Goal: Information Seeking & Learning: Learn about a topic

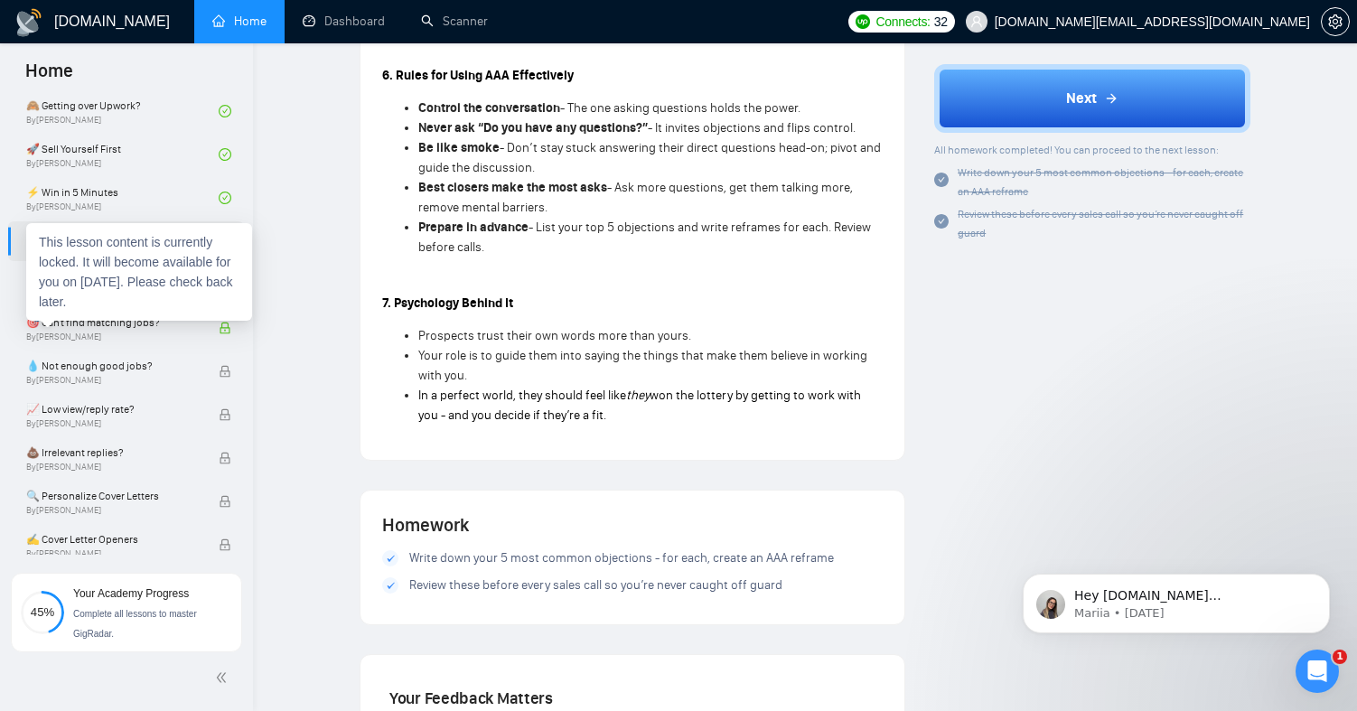
scroll to position [732, 0]
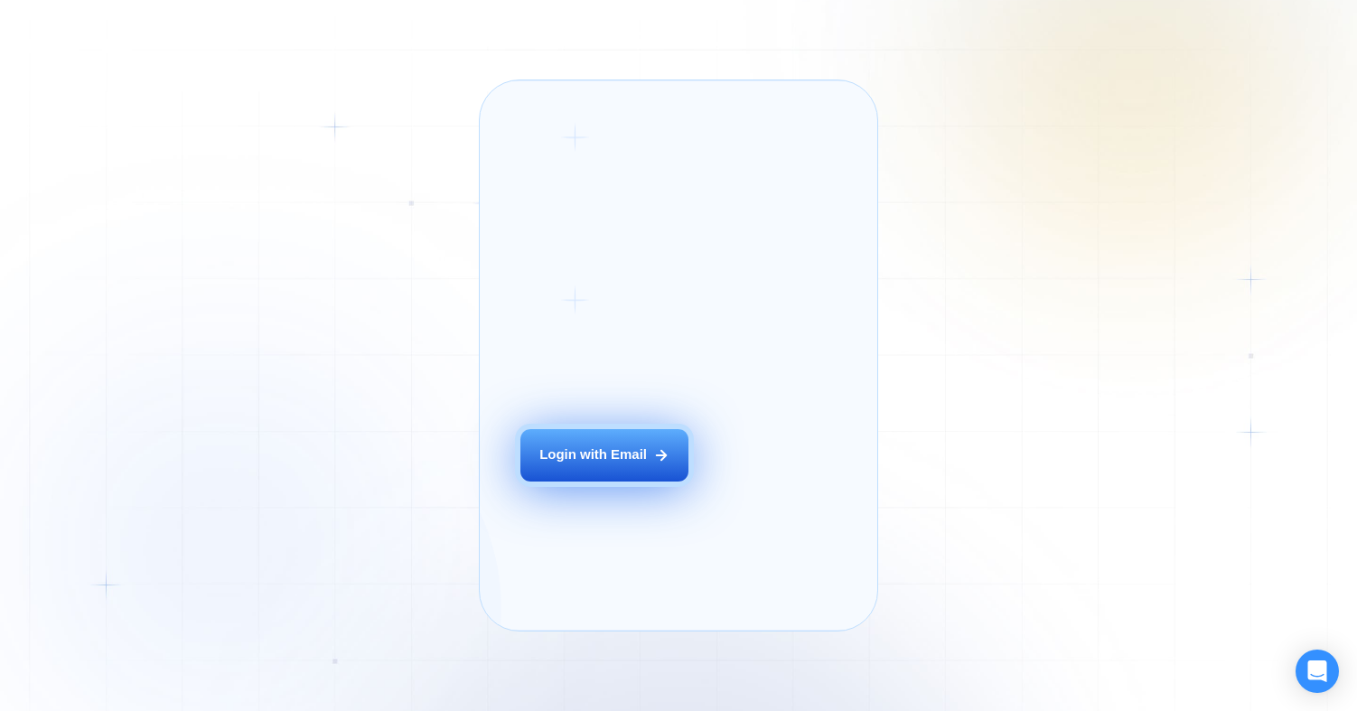
click at [608, 464] on div "Login with Email" at bounding box center [592, 454] width 107 height 19
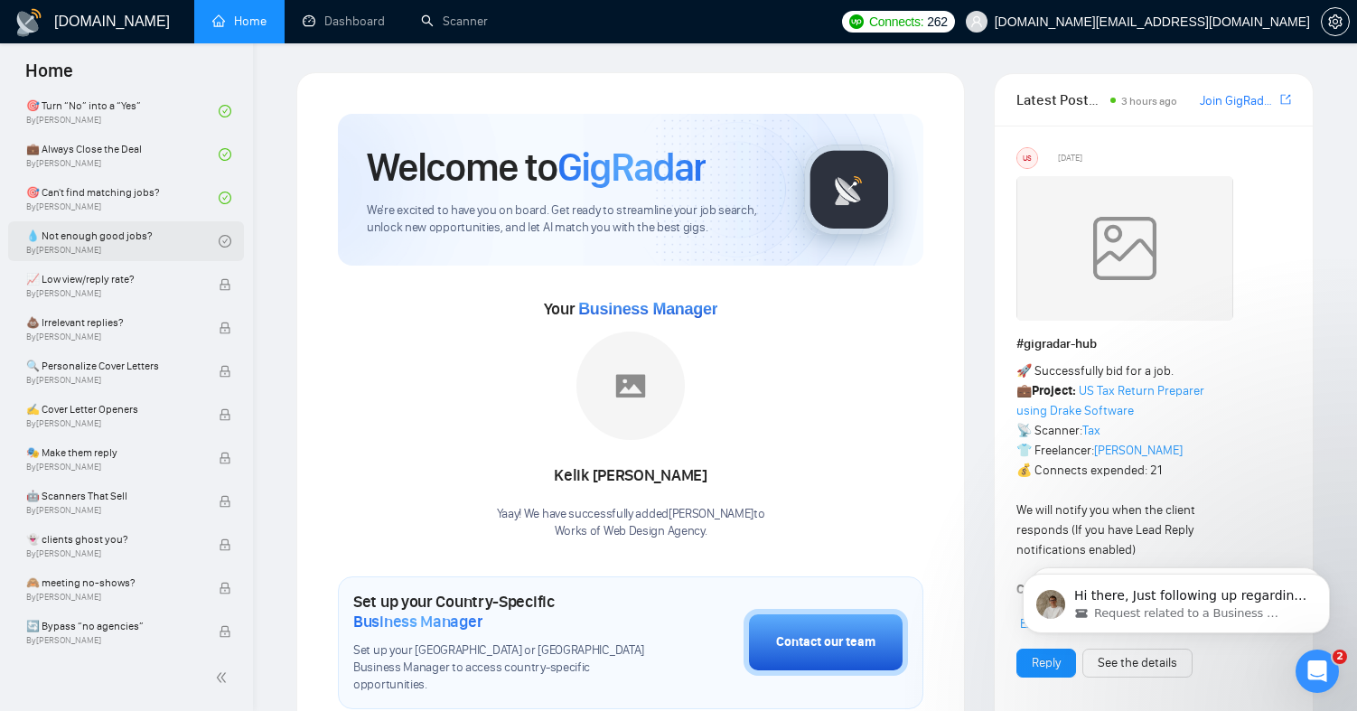
scroll to position [901, 0]
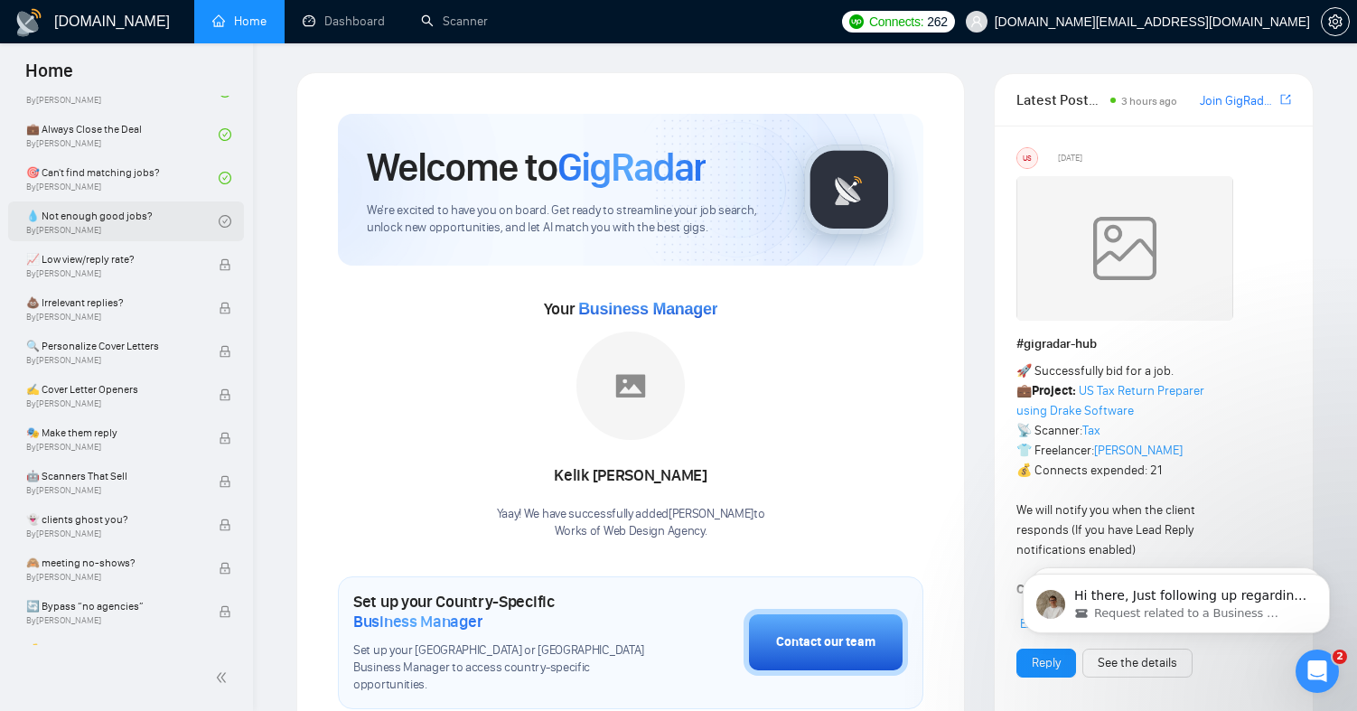
click at [193, 218] on link "💧 Not enough good jobs? By Tamara Levit" at bounding box center [122, 221] width 192 height 40
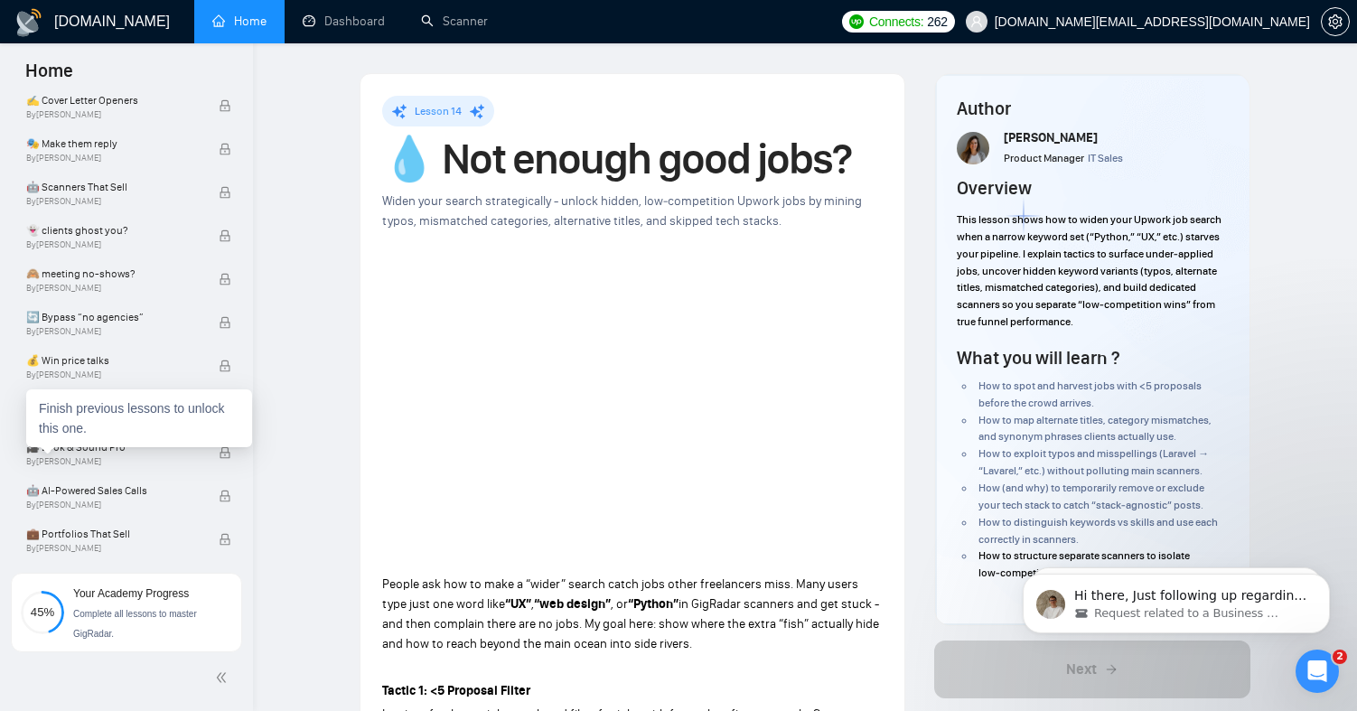
scroll to position [1195, 0]
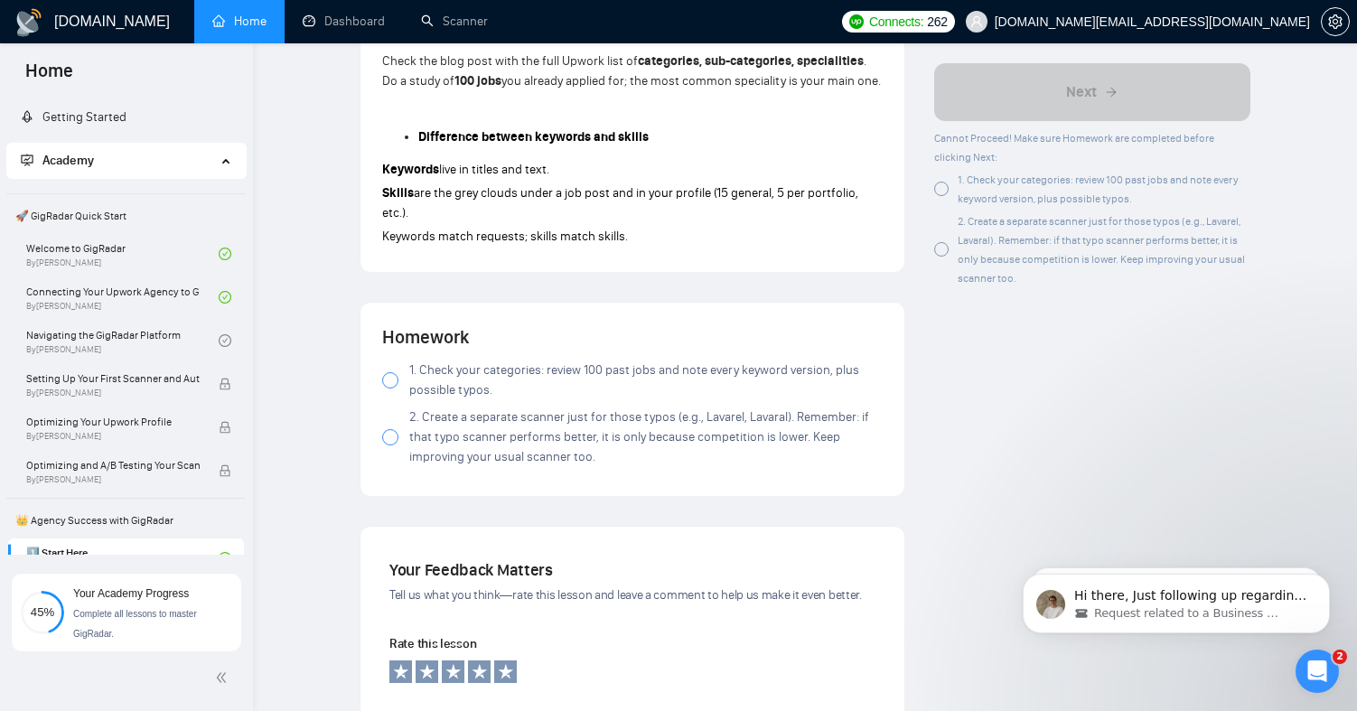
scroll to position [1393, 0]
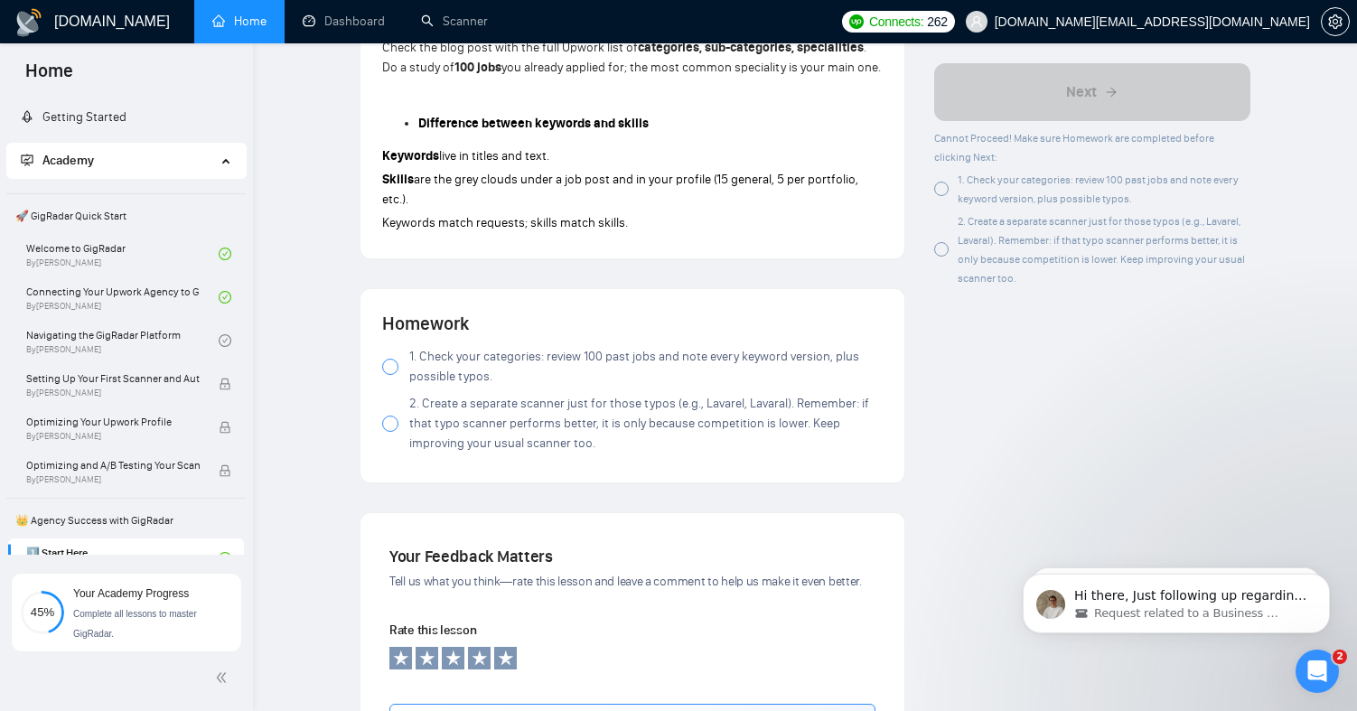
click at [390, 369] on div at bounding box center [390, 367] width 16 height 16
click at [388, 425] on div at bounding box center [390, 424] width 16 height 16
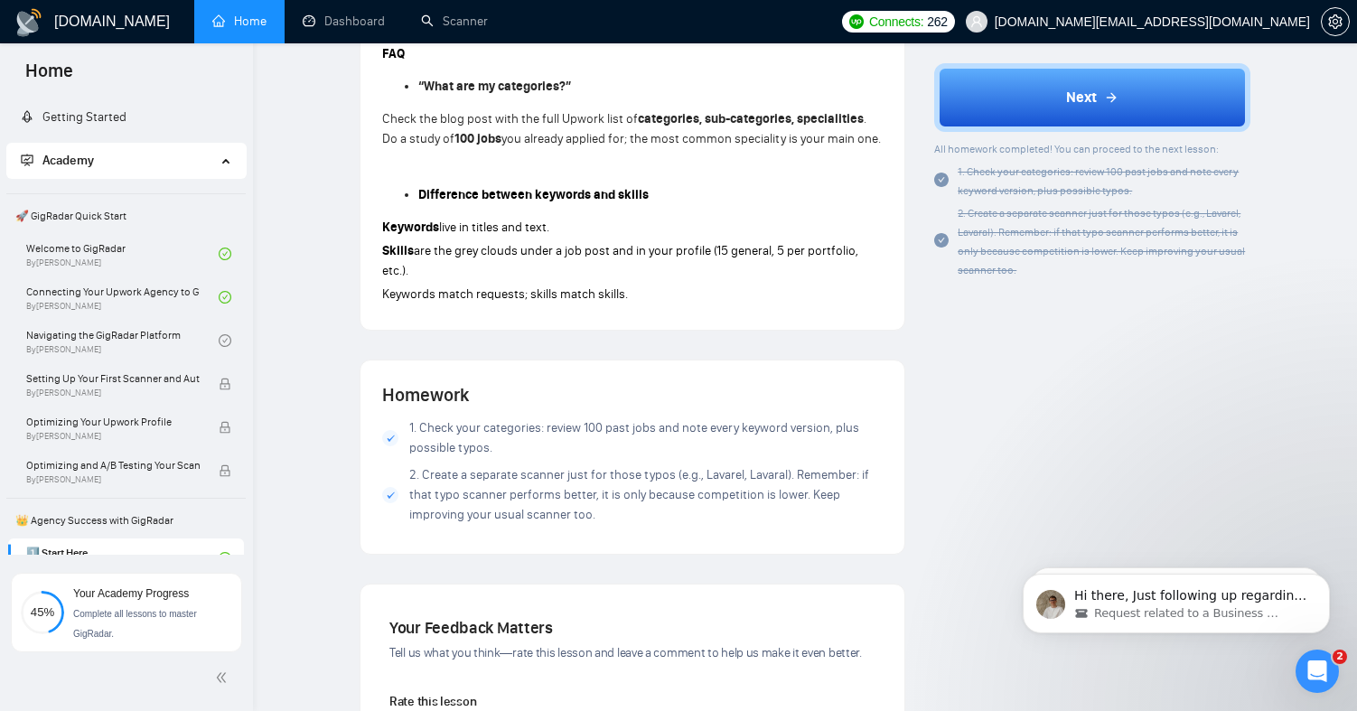
scroll to position [1312, 0]
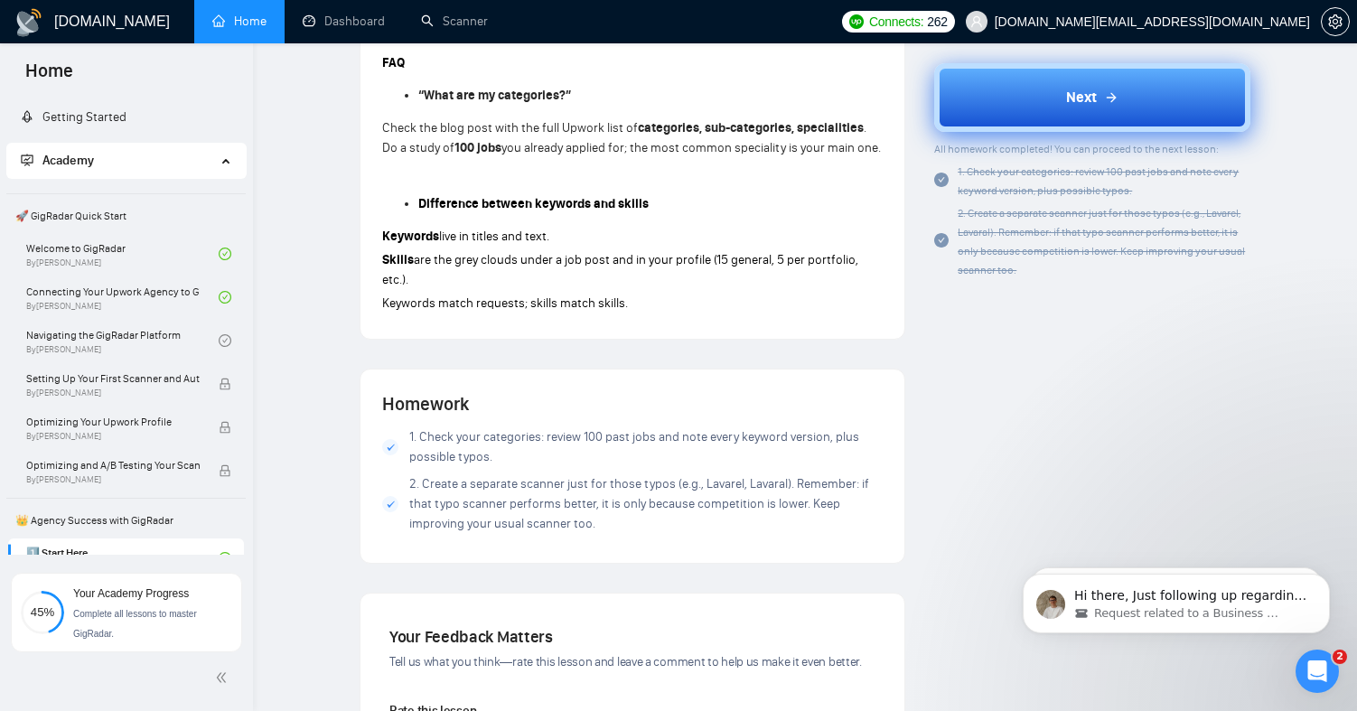
click at [1062, 87] on button "Next" at bounding box center [1092, 97] width 316 height 69
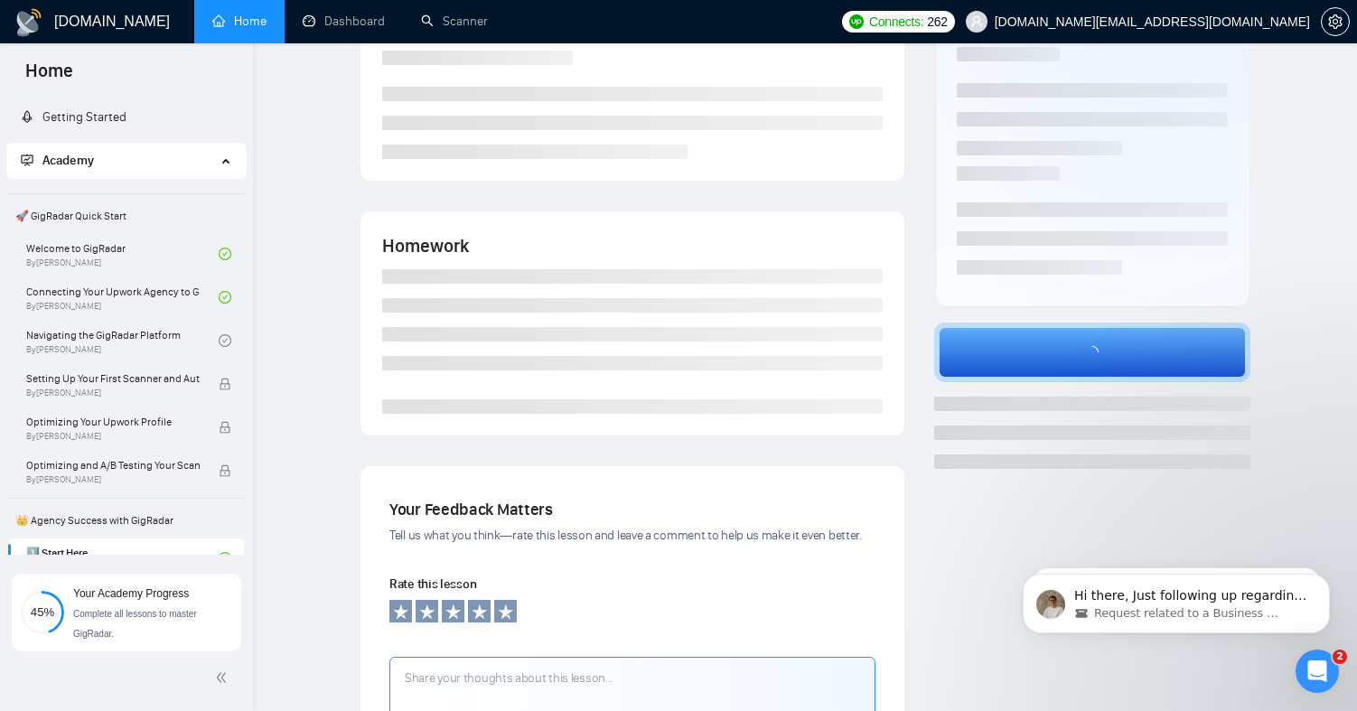
scroll to position [38, 0]
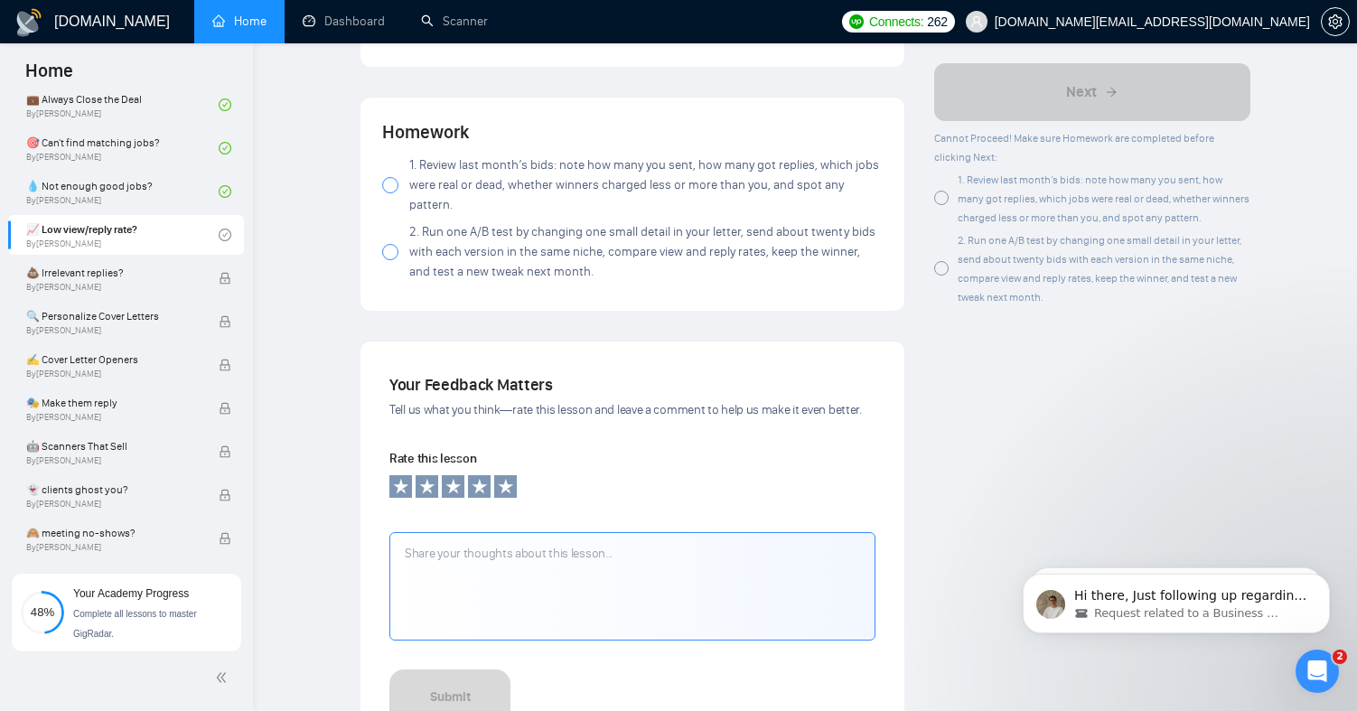
scroll to position [1720, 0]
click at [391, 187] on div at bounding box center [390, 181] width 16 height 16
click at [394, 249] on div at bounding box center [390, 248] width 16 height 16
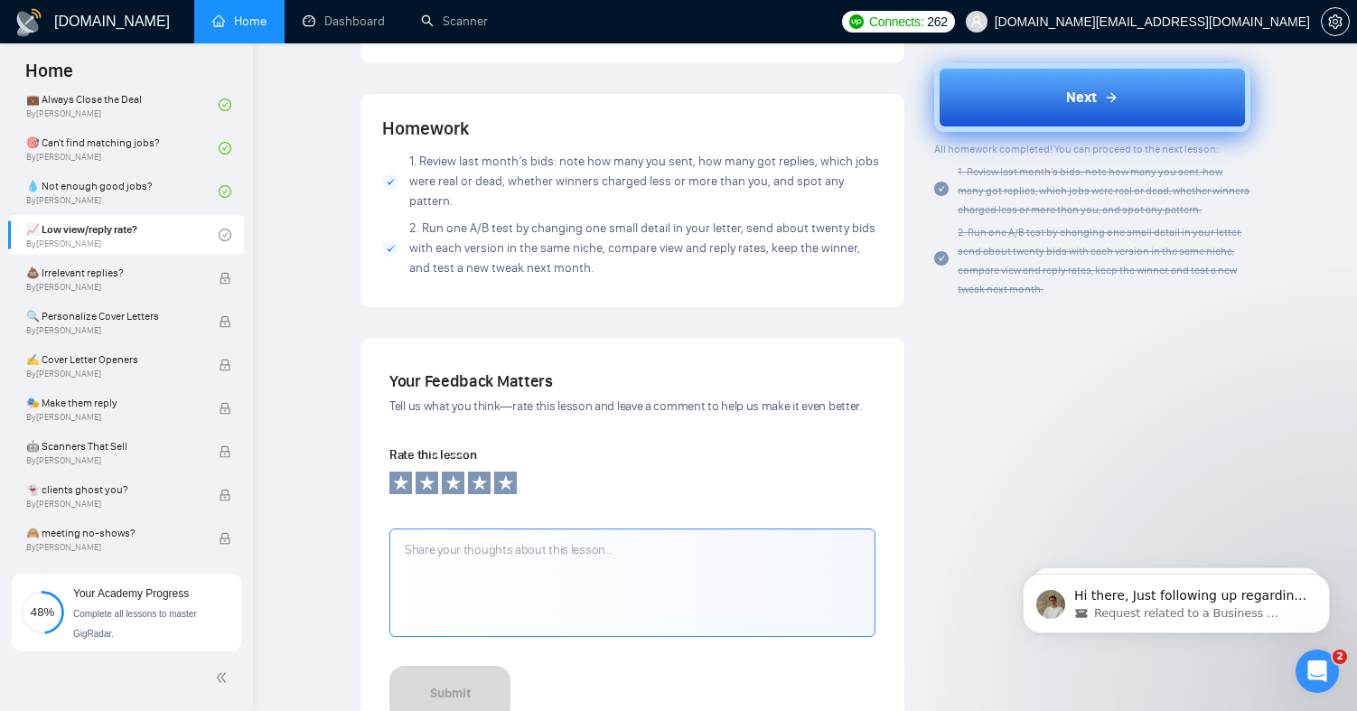
click at [1031, 98] on button "Next" at bounding box center [1092, 97] width 316 height 69
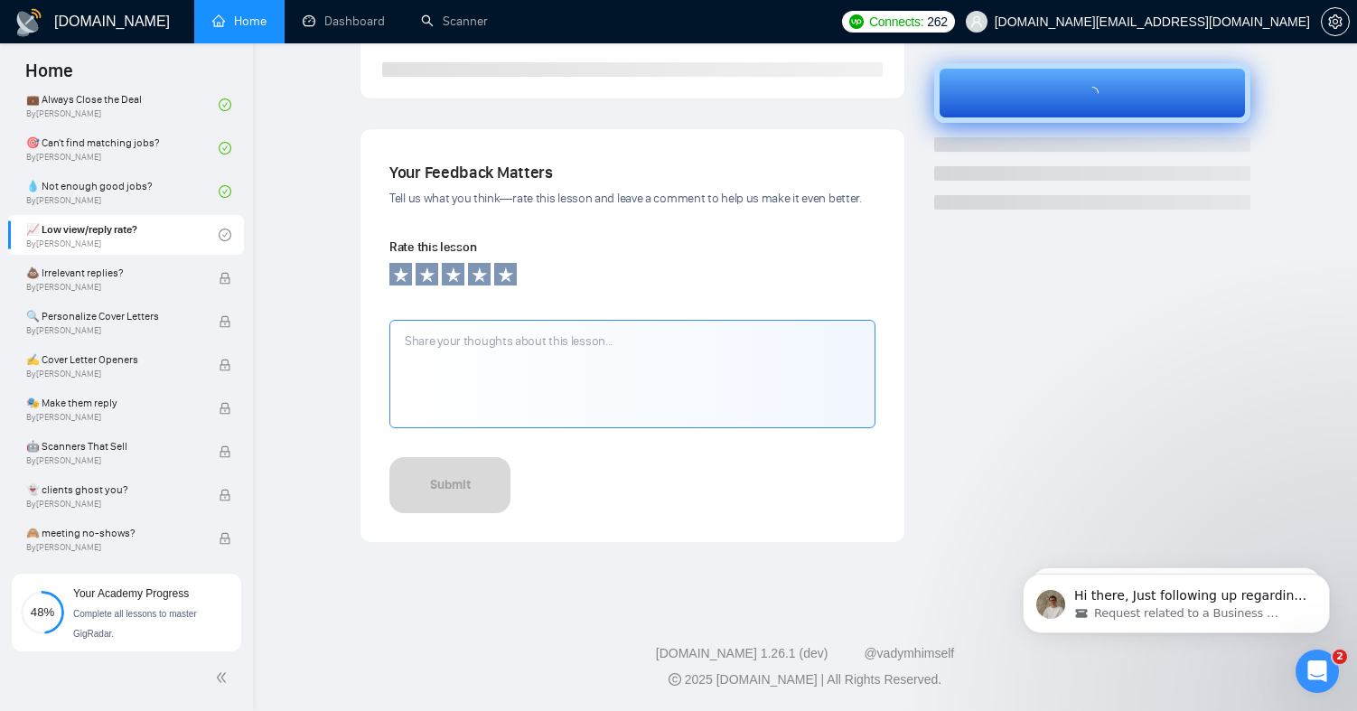
scroll to position [519, 0]
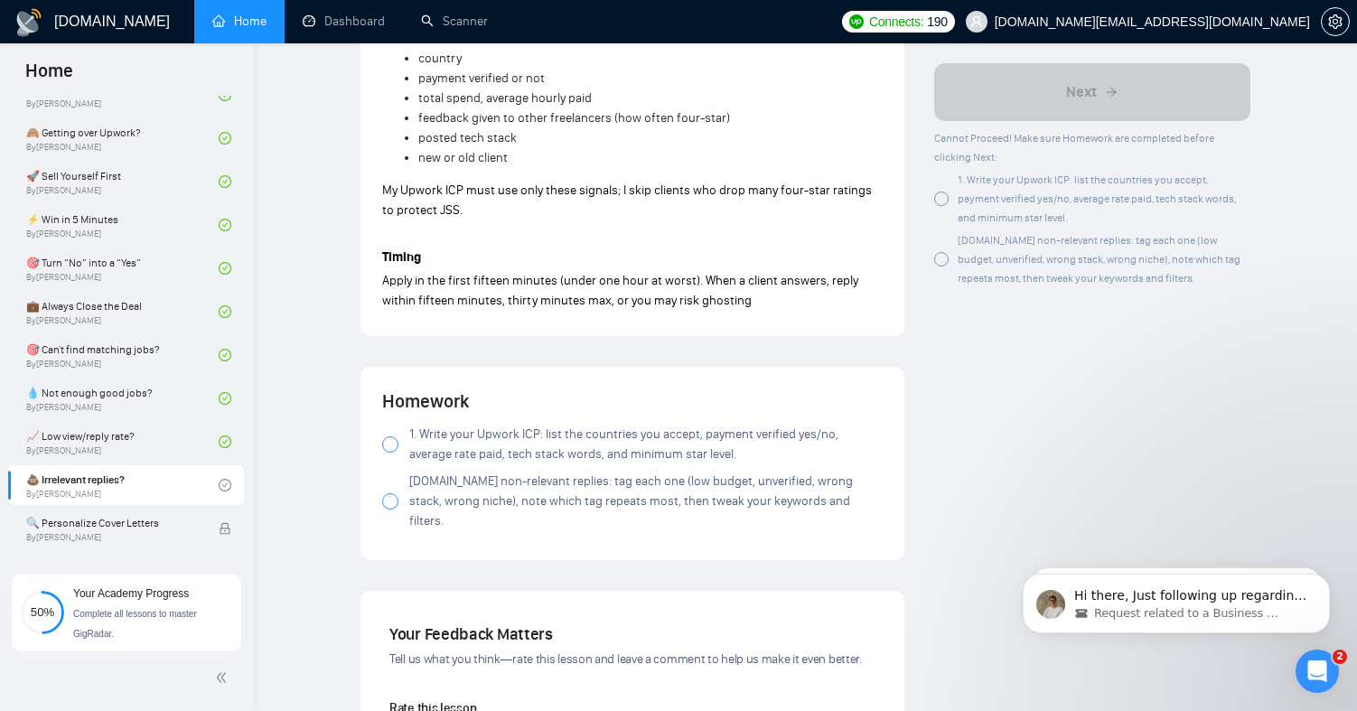
scroll to position [1484, 0]
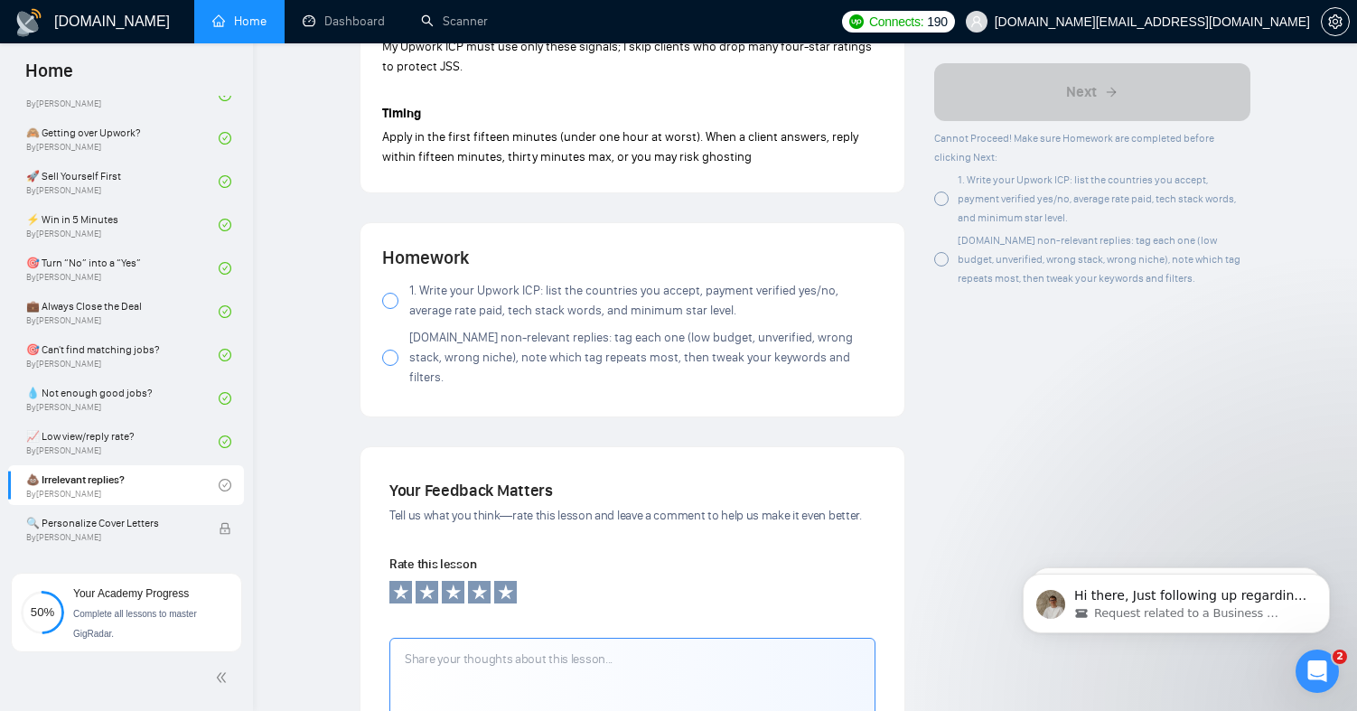
click at [385, 297] on div at bounding box center [390, 301] width 16 height 16
click at [392, 350] on div at bounding box center [390, 358] width 16 height 16
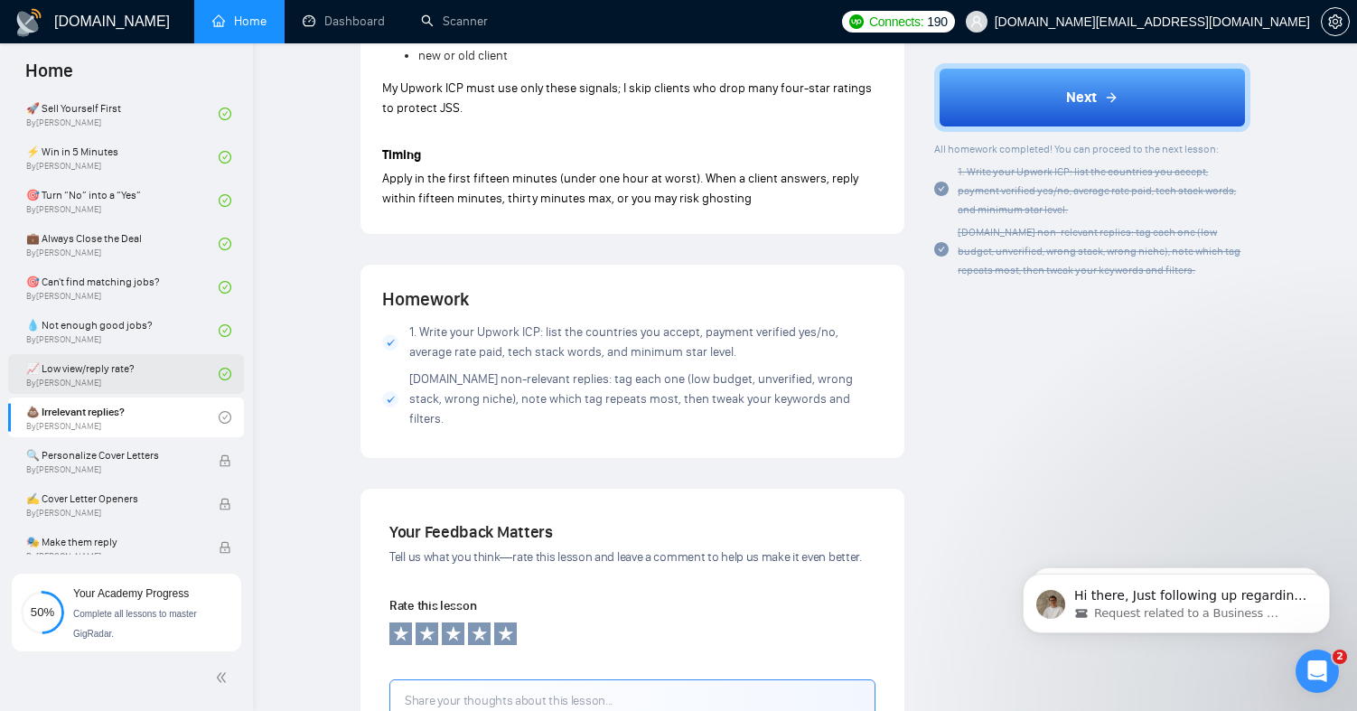
scroll to position [798, 0]
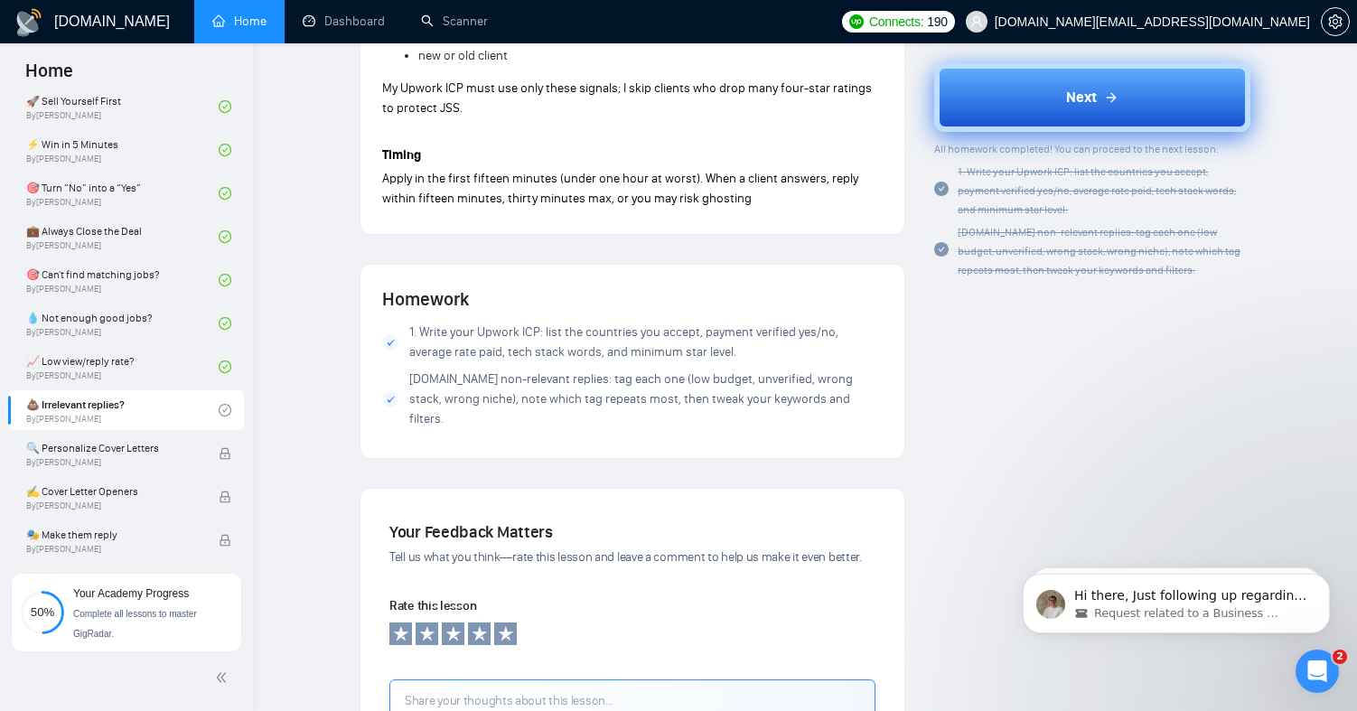
click at [1037, 95] on button "Next" at bounding box center [1092, 97] width 316 height 69
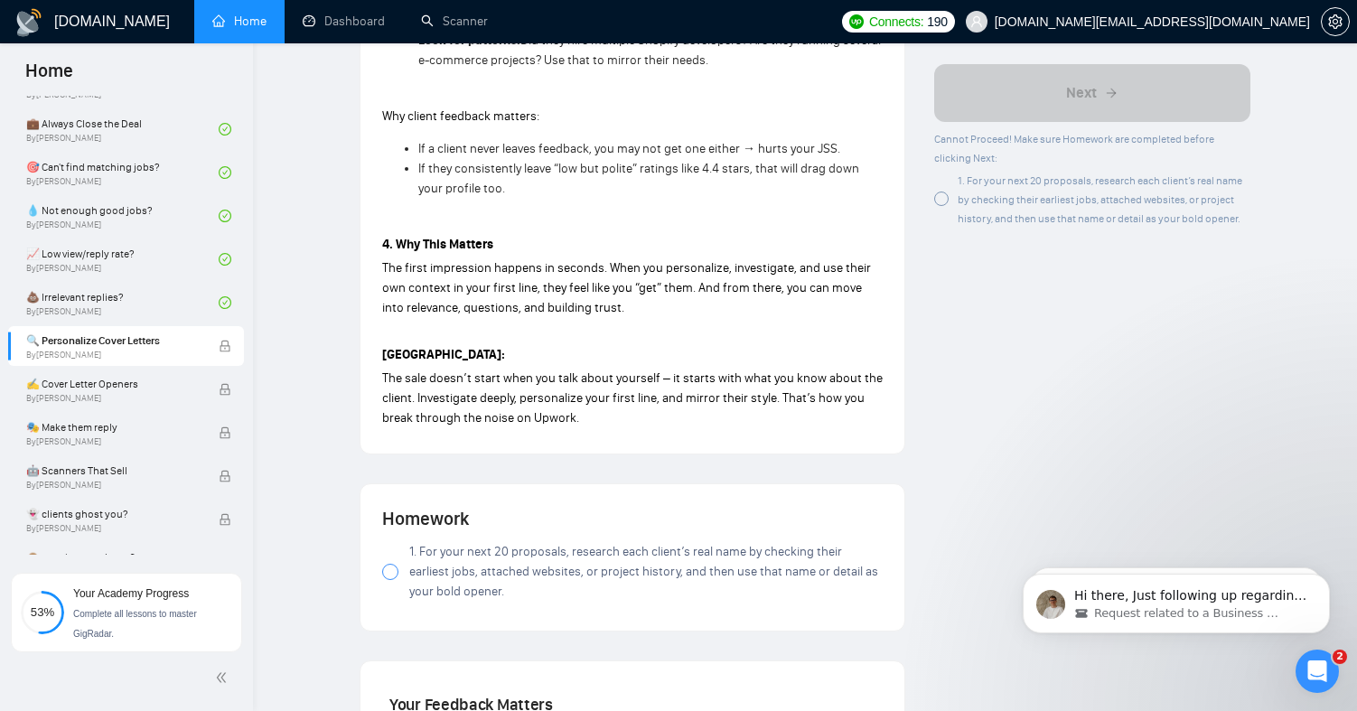
scroll to position [1440, 0]
click at [388, 562] on div at bounding box center [390, 570] width 16 height 16
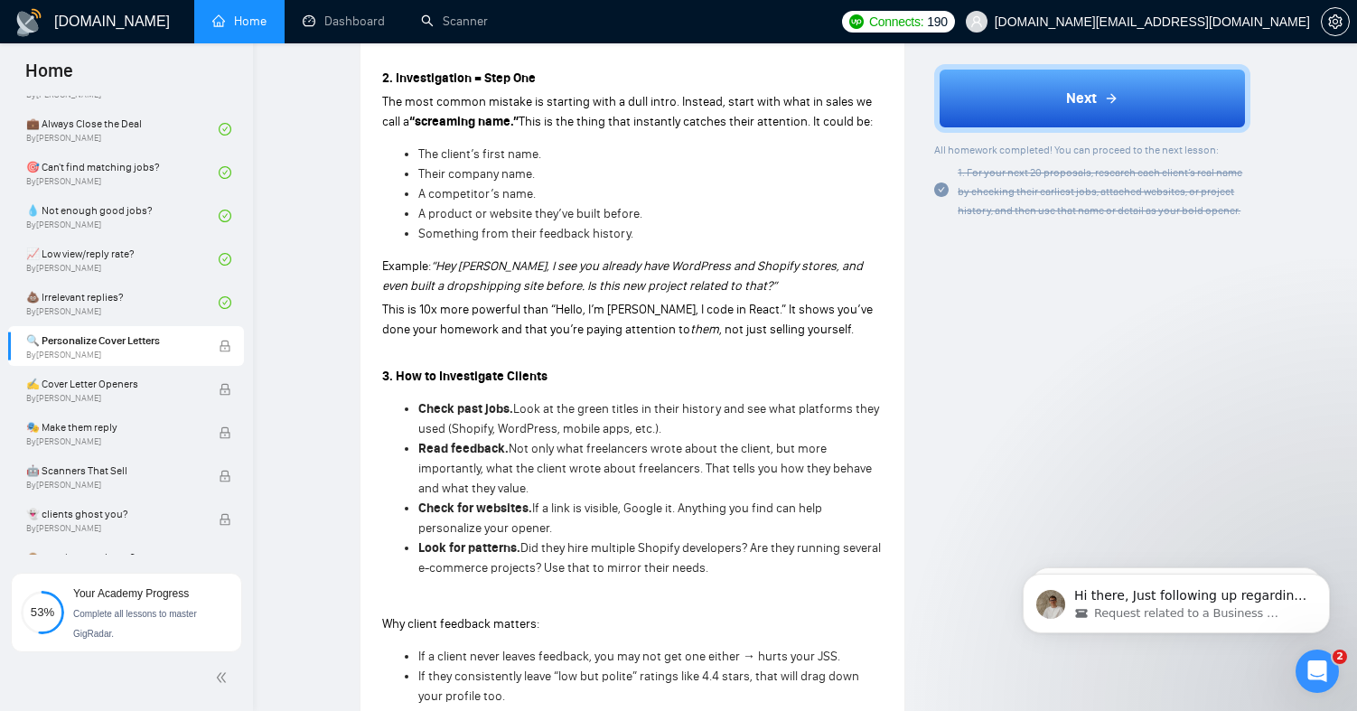
scroll to position [926, 0]
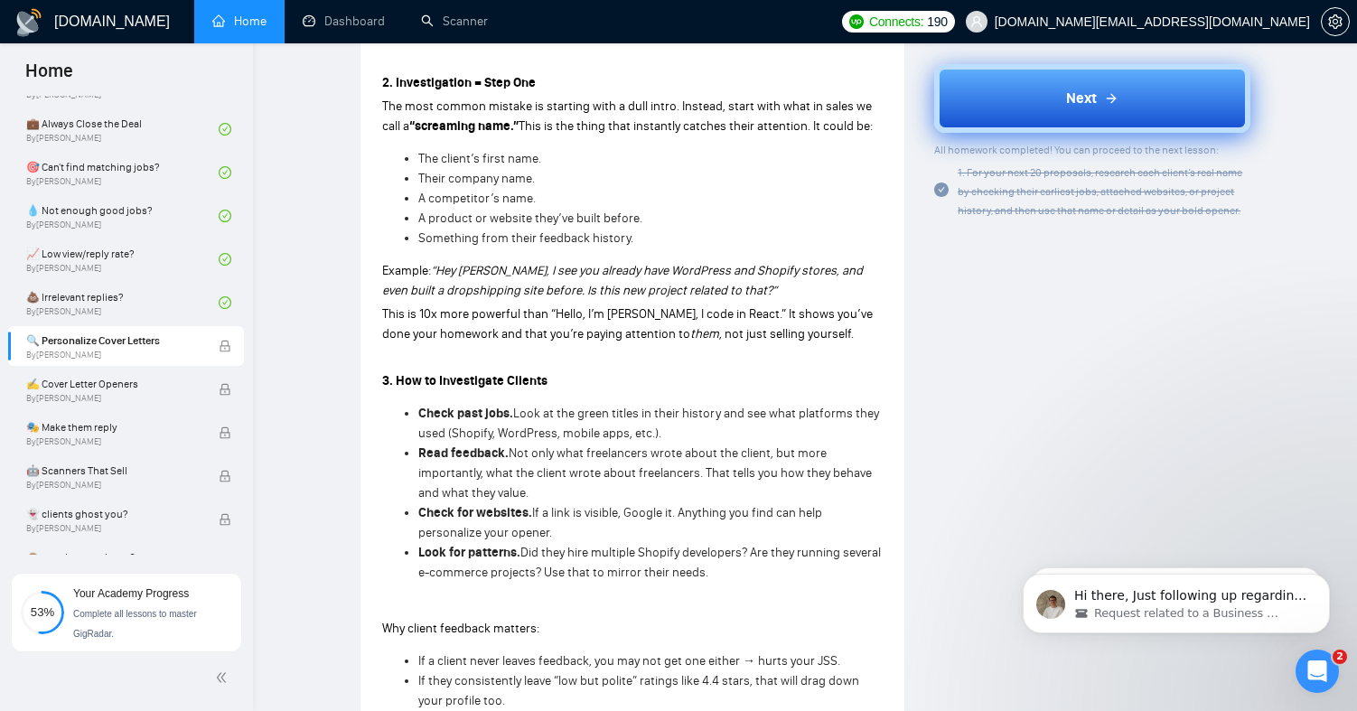
click at [1116, 99] on icon at bounding box center [1111, 97] width 14 height 14
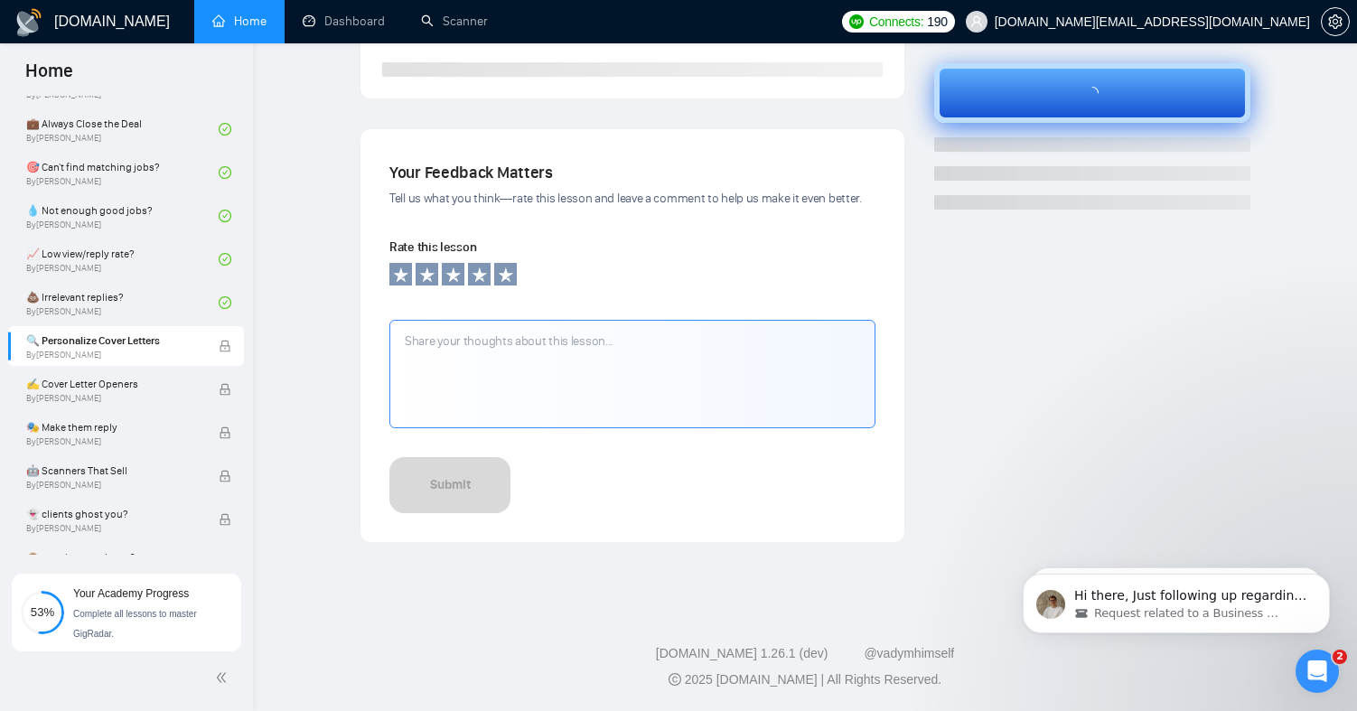
scroll to position [519, 0]
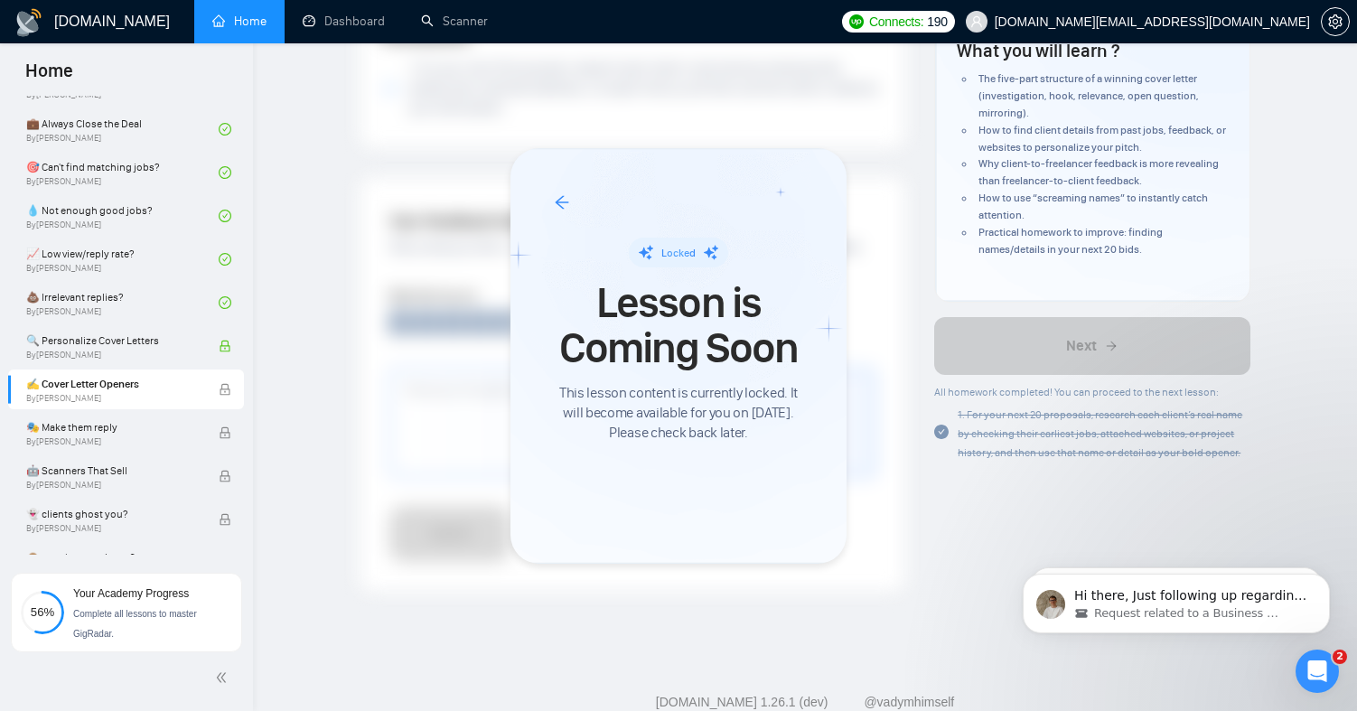
click at [139, 308] on div at bounding box center [678, 355] width 1357 height 711
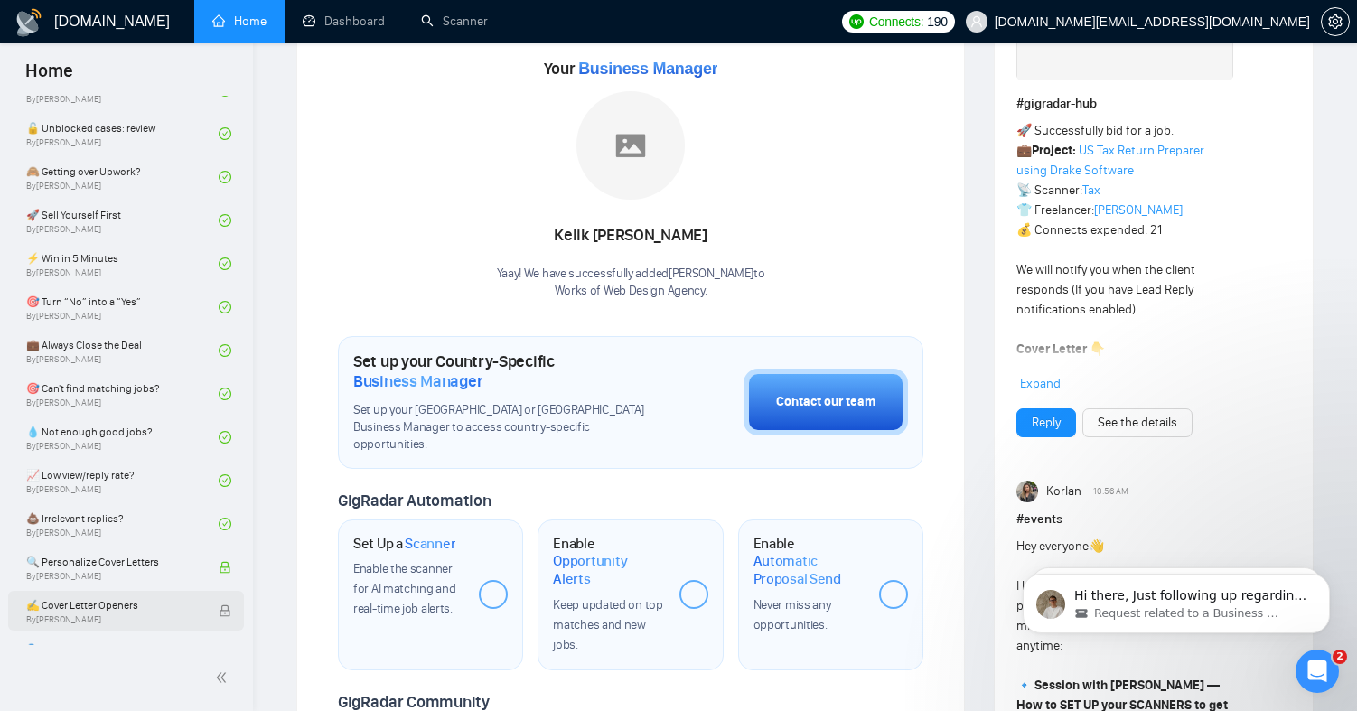
scroll to position [686, 0]
click at [184, 320] on link "🎯 Turn “No” into a “Yes” By [PERSON_NAME]" at bounding box center [122, 306] width 192 height 40
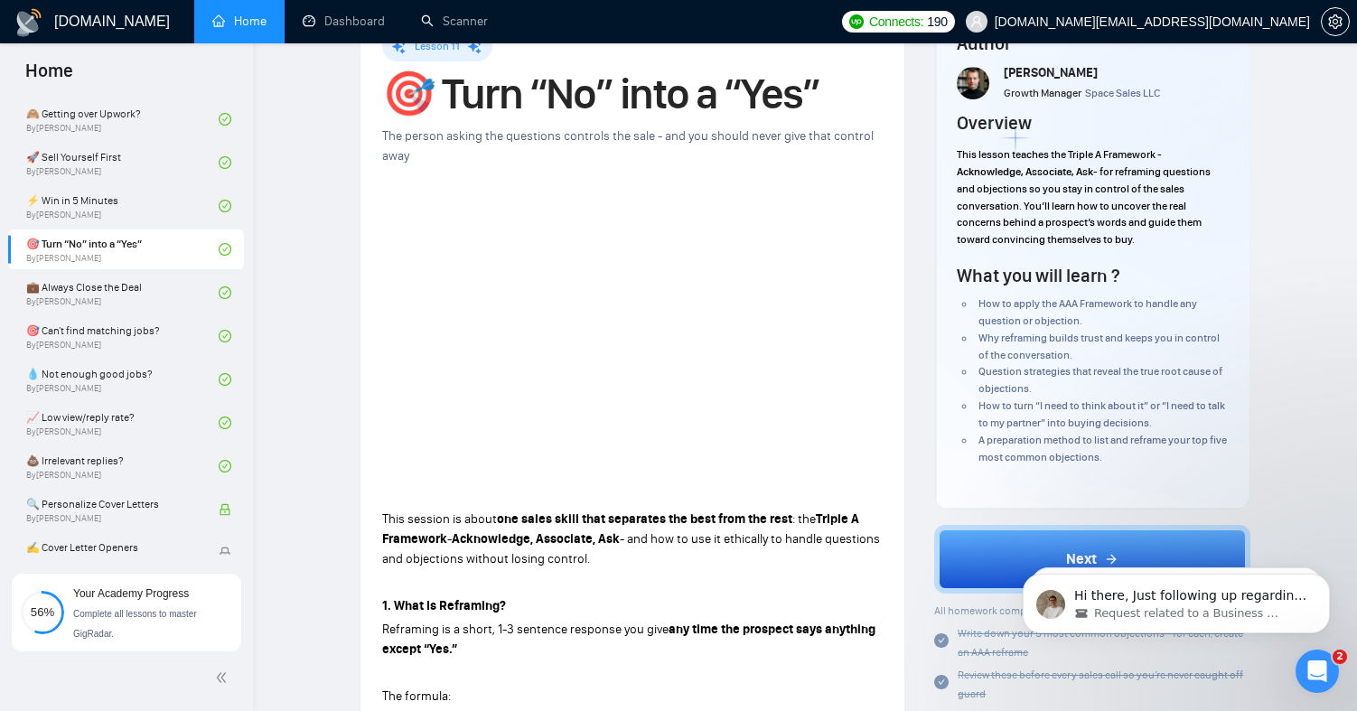
scroll to position [19, 0]
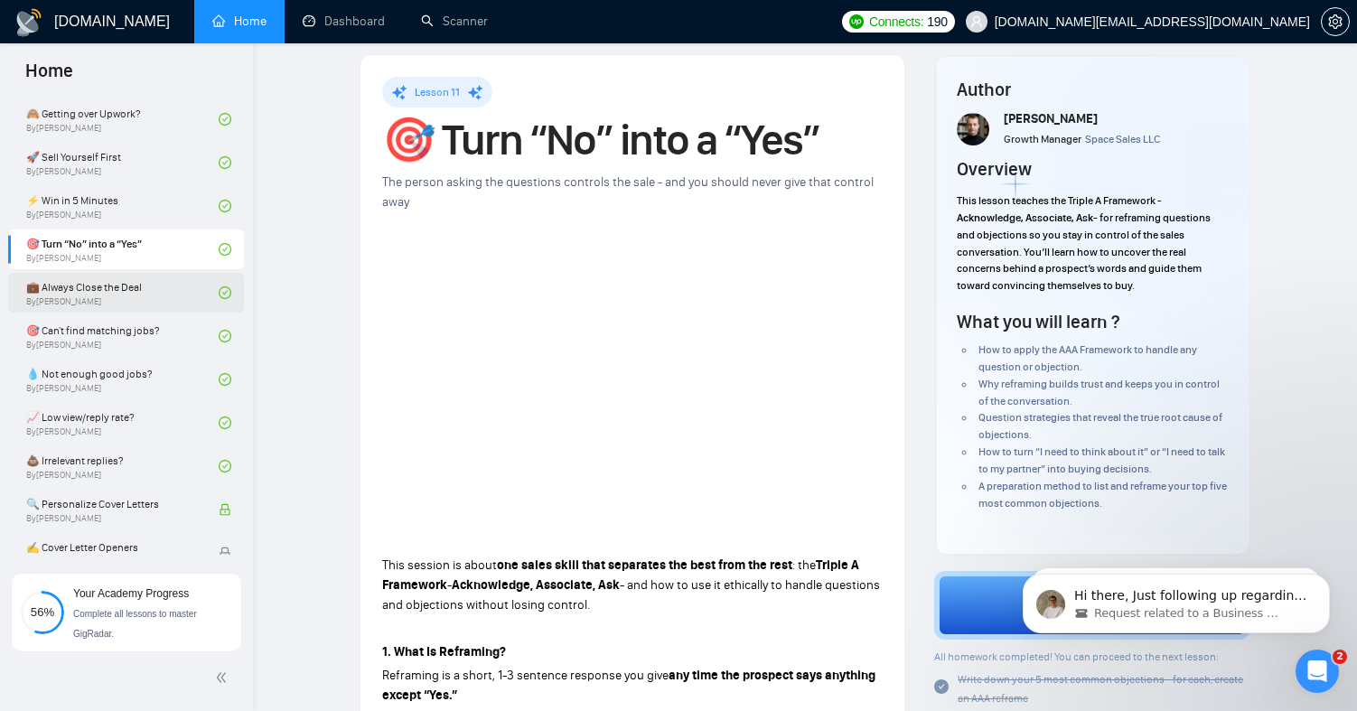
click at [113, 295] on link "💼 Always Close the Deal By [PERSON_NAME]" at bounding box center [122, 293] width 192 height 40
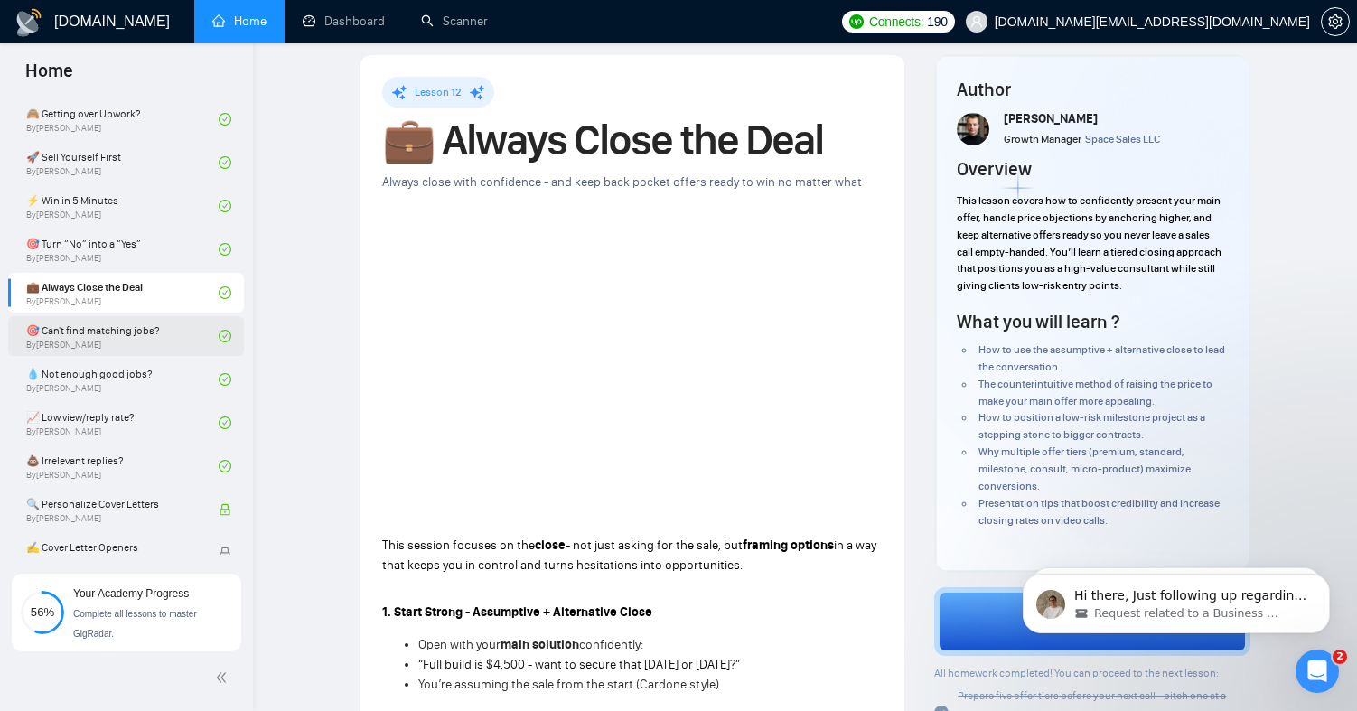
click at [114, 339] on link "🎯 Can't find matching jobs? By [PERSON_NAME]" at bounding box center [122, 336] width 192 height 40
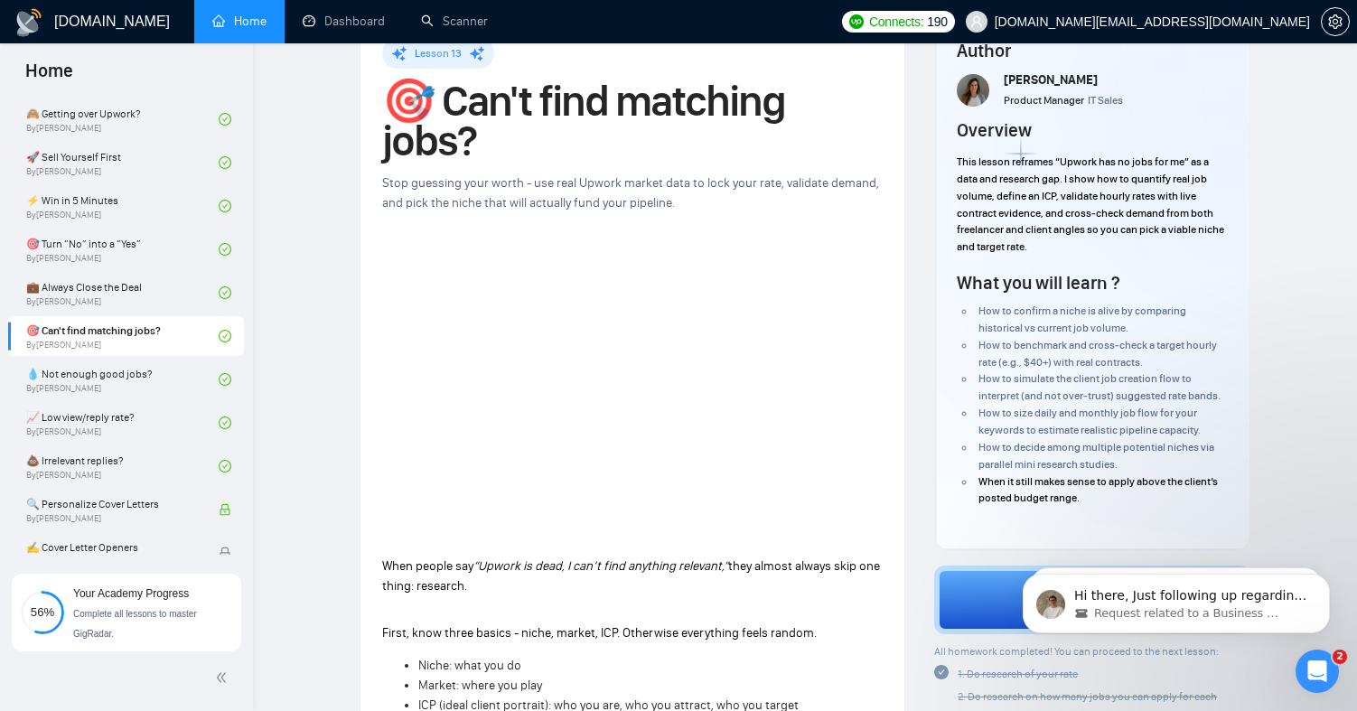
scroll to position [61, 0]
